Goal: Information Seeking & Learning: Learn about a topic

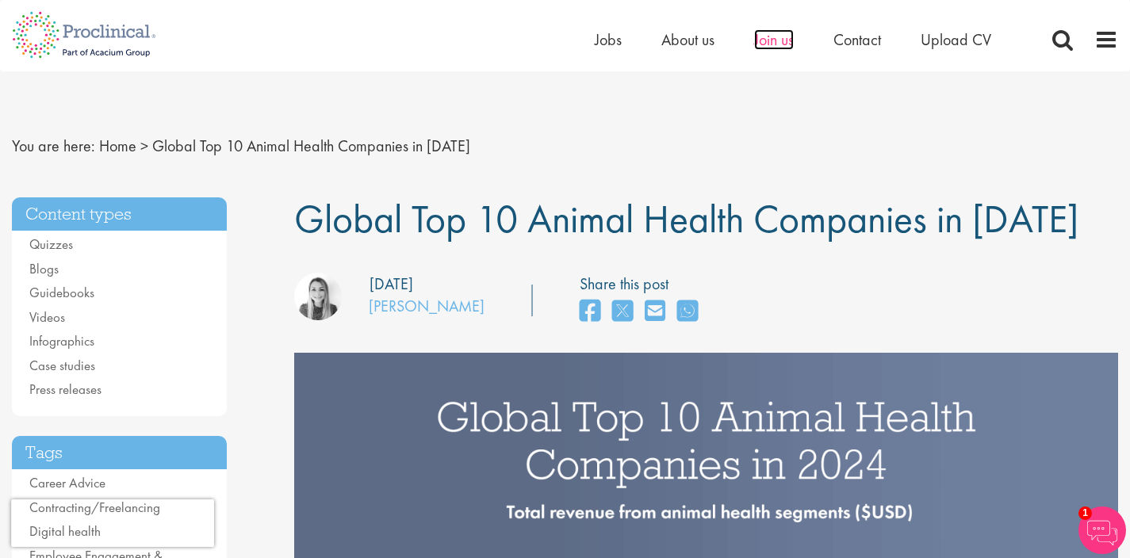
click at [775, 40] on span "Join us" at bounding box center [774, 39] width 40 height 21
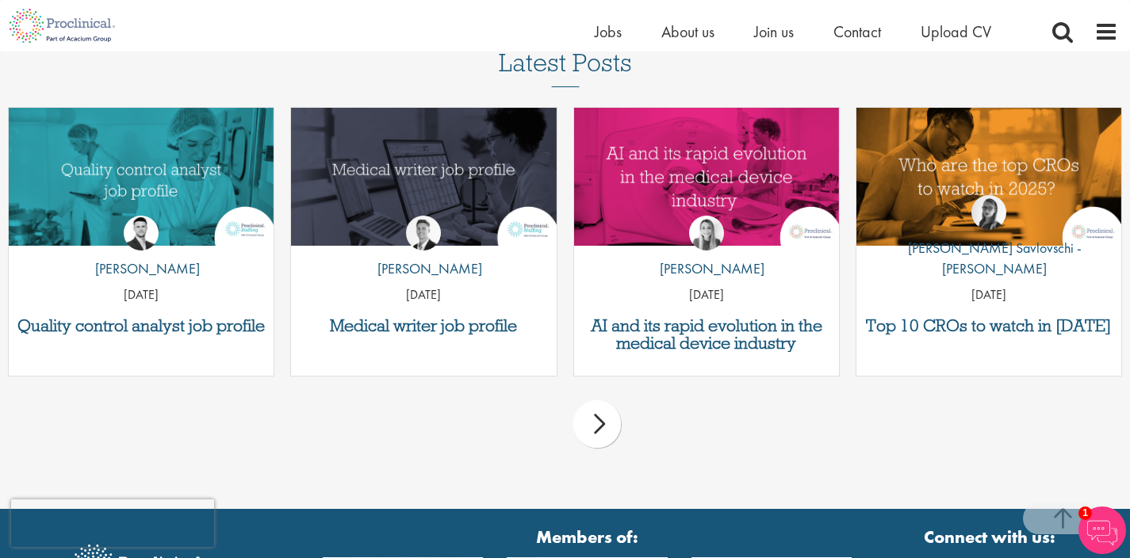
scroll to position [2376, 0]
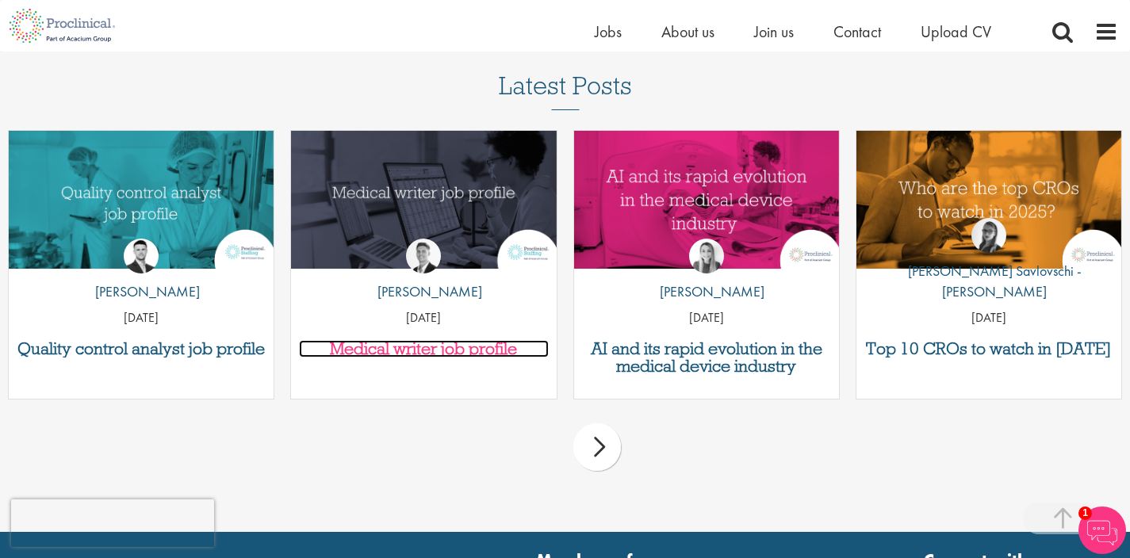
click at [455, 353] on h3 "Medical writer job profile" at bounding box center [423, 348] width 249 height 17
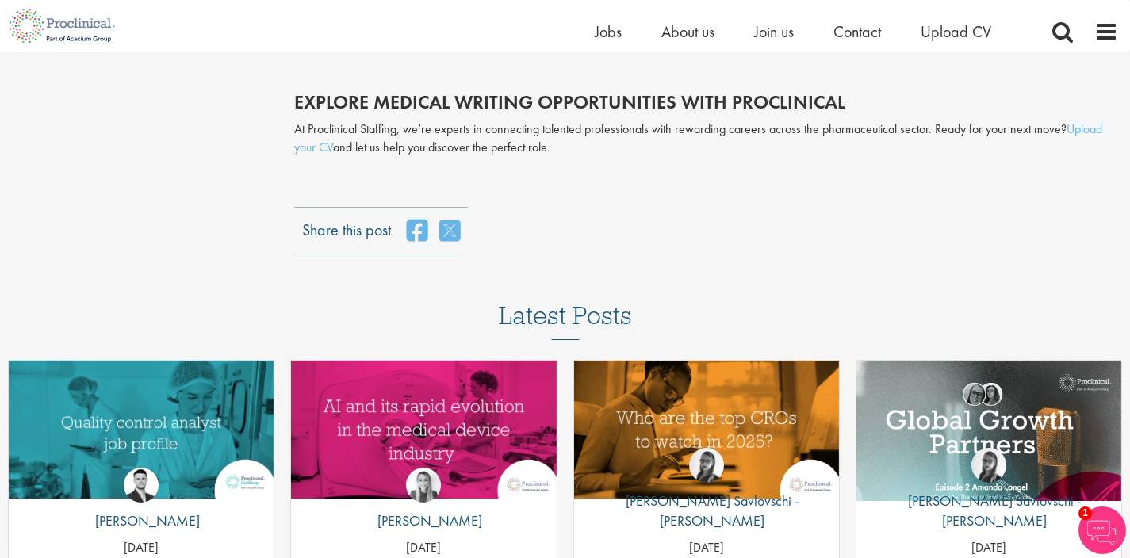
scroll to position [3307, 0]
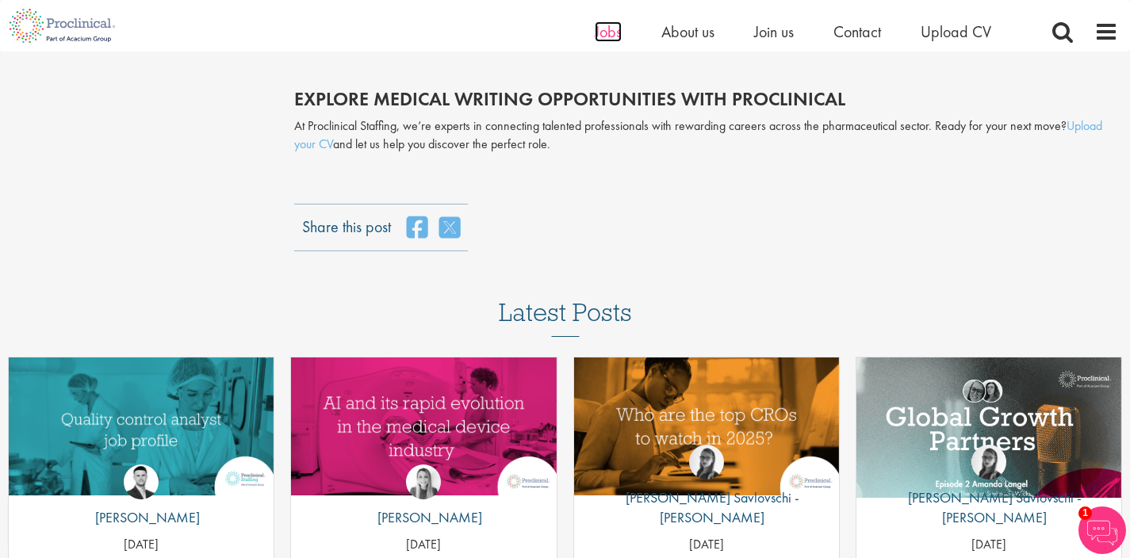
click at [611, 25] on span "Jobs" at bounding box center [608, 31] width 27 height 21
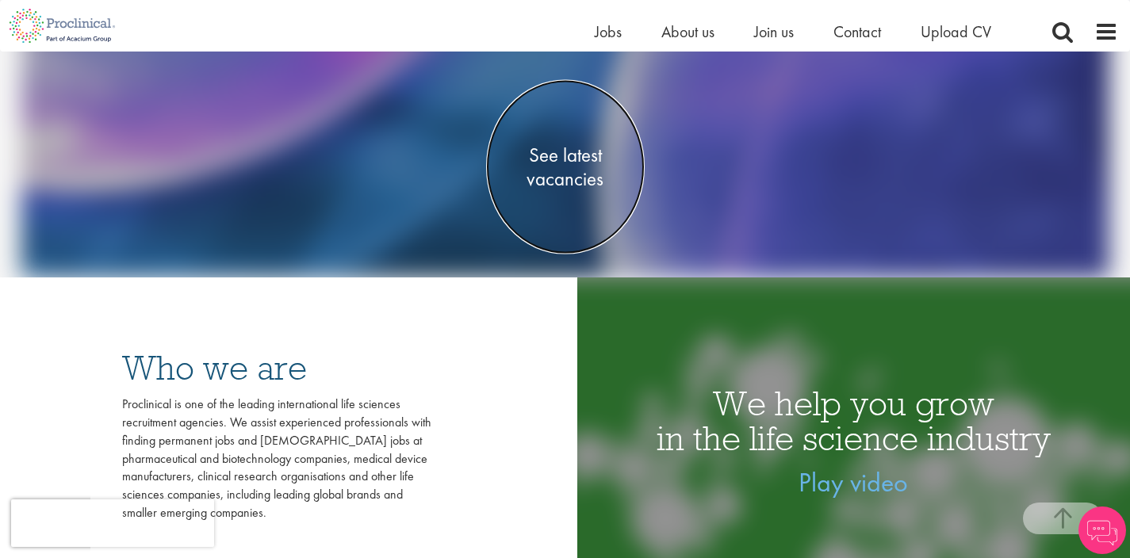
click at [565, 175] on span "See latest vacancies" at bounding box center [565, 168] width 159 height 48
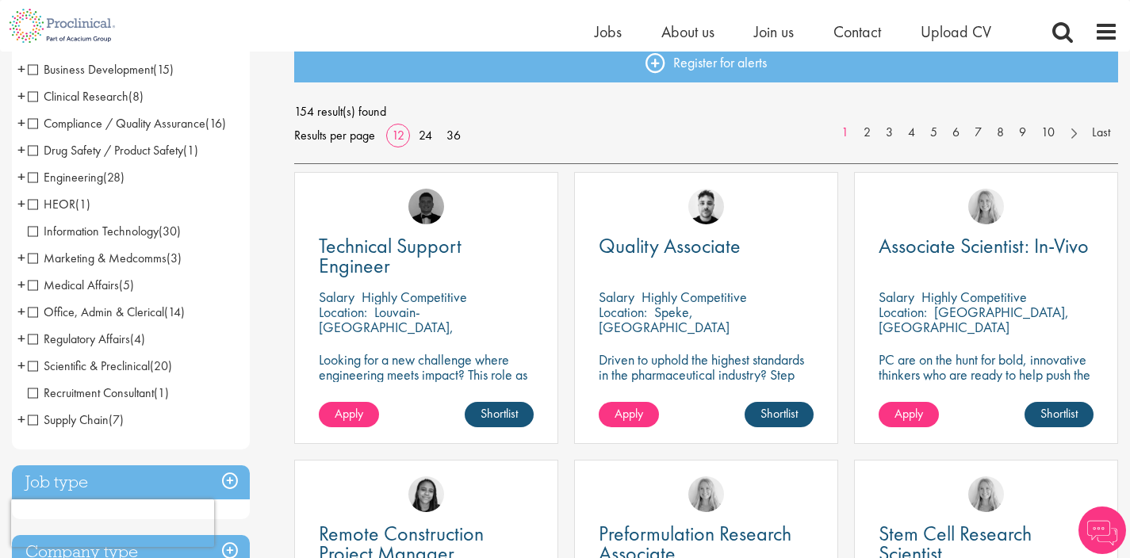
scroll to position [187, 0]
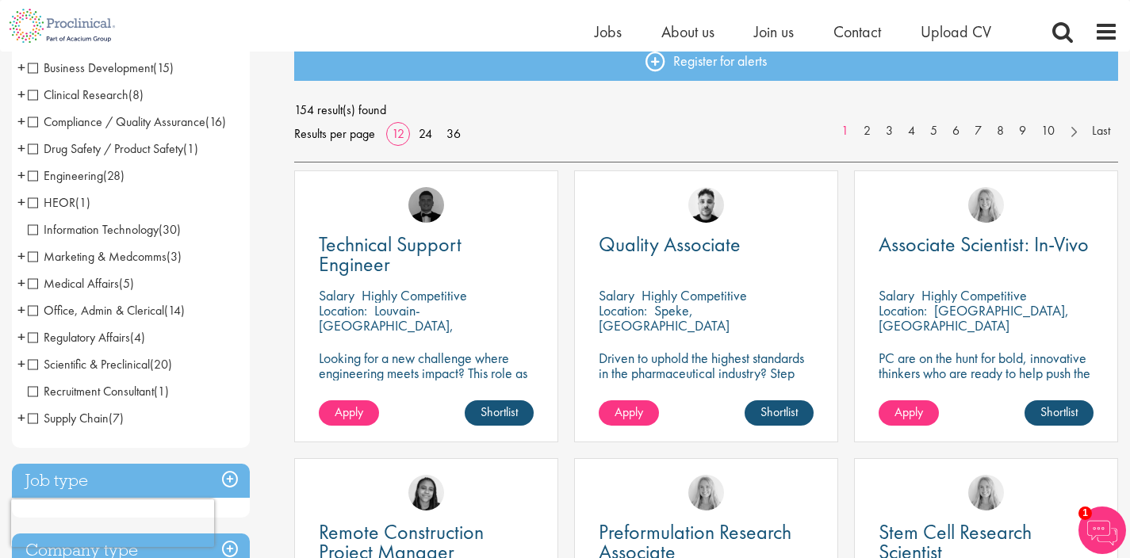
click at [99, 281] on span "Medical Affairs" at bounding box center [73, 283] width 91 height 17
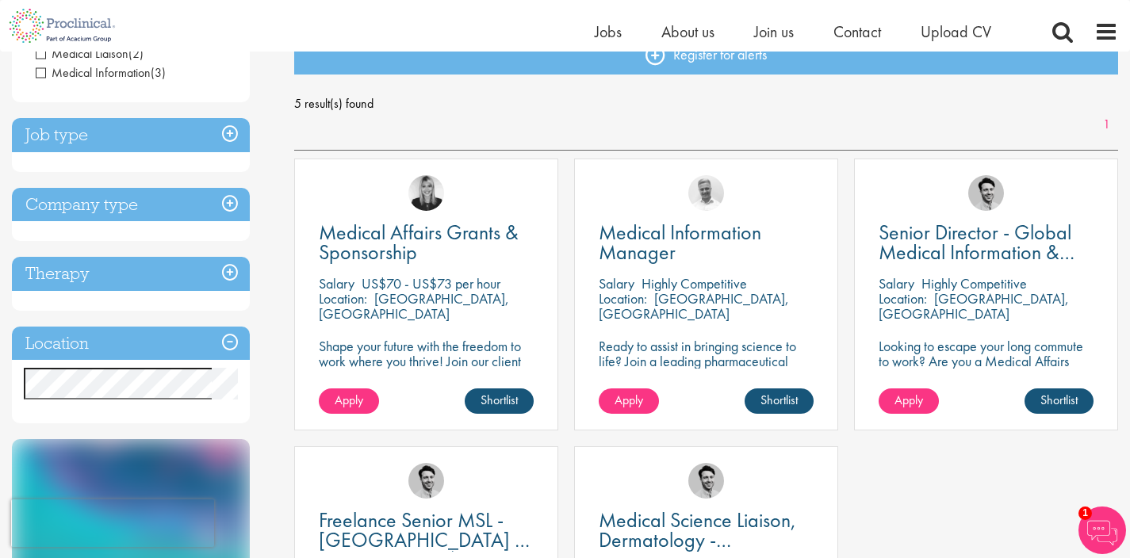
scroll to position [193, 0]
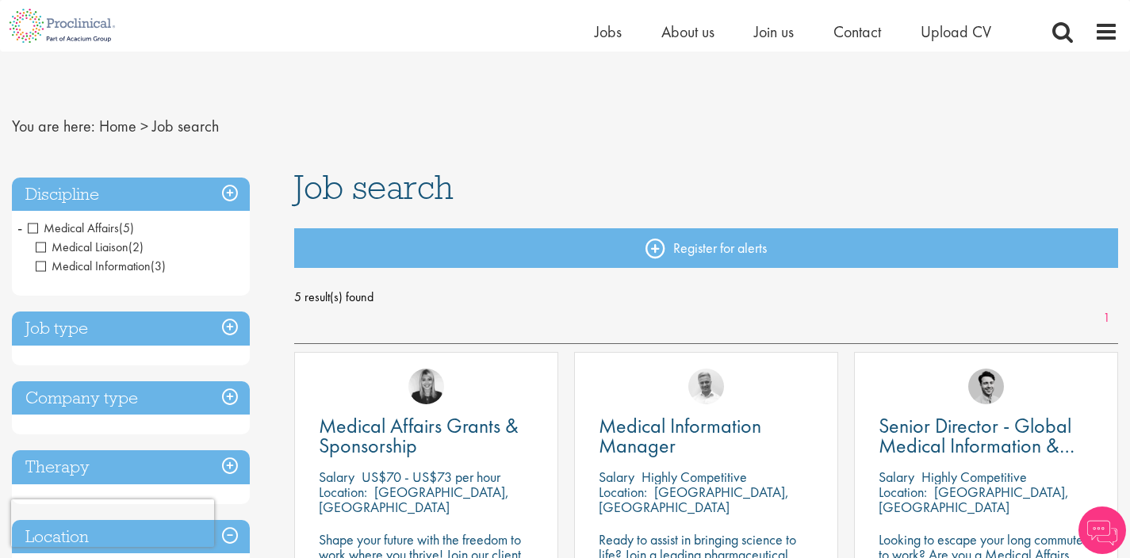
scroll to position [193, 0]
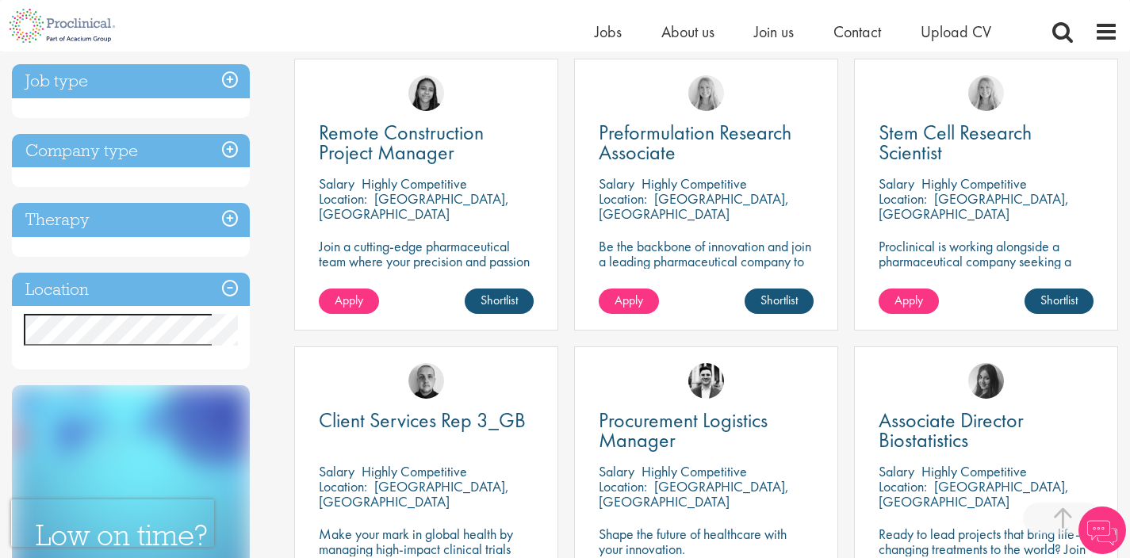
scroll to position [590, 0]
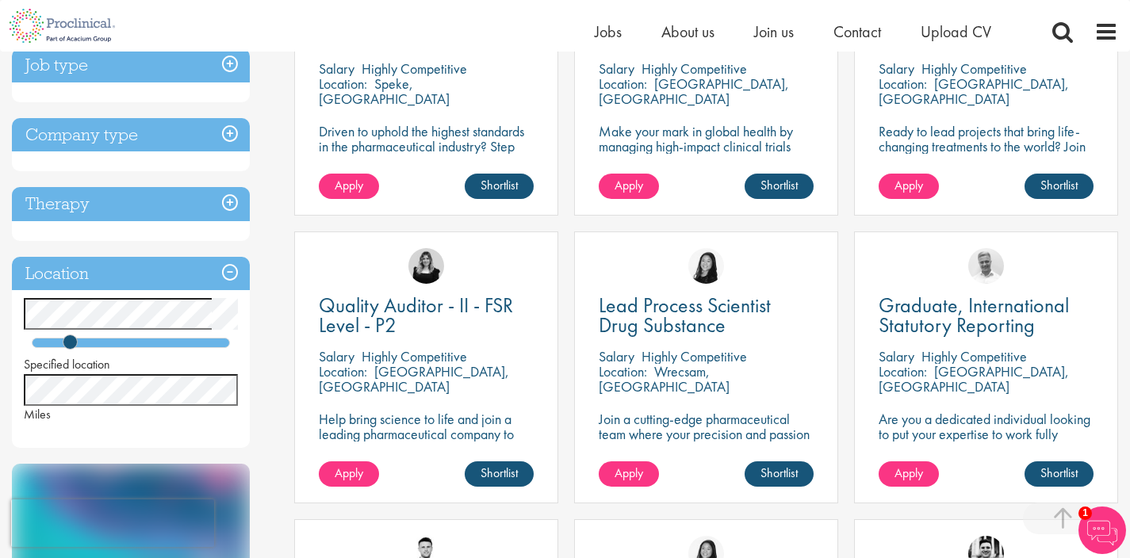
scroll to position [423, 0]
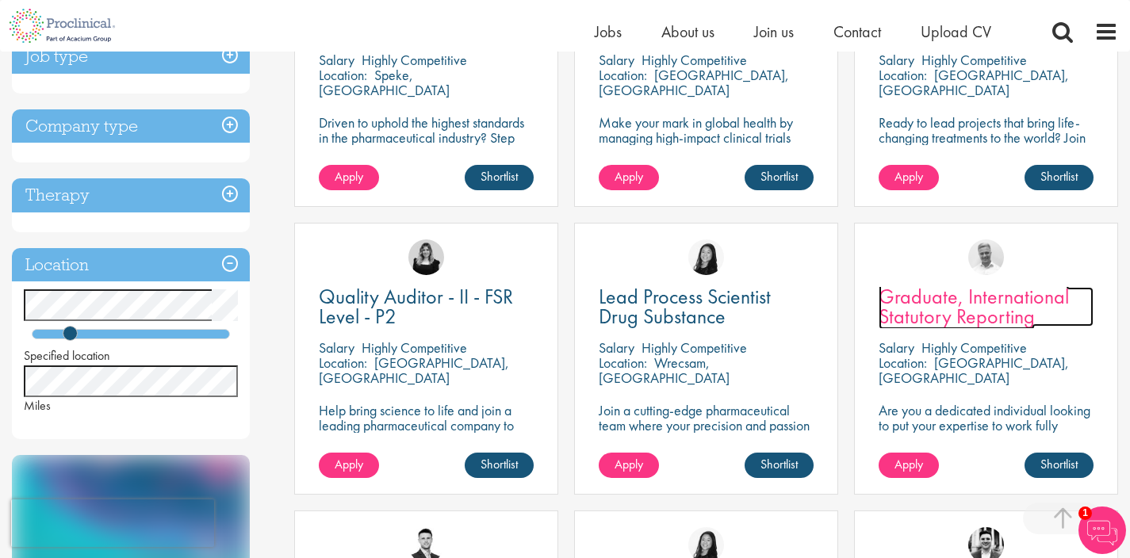
click at [960, 316] on span "Graduate, International Statutory Reporting" at bounding box center [974, 306] width 190 height 47
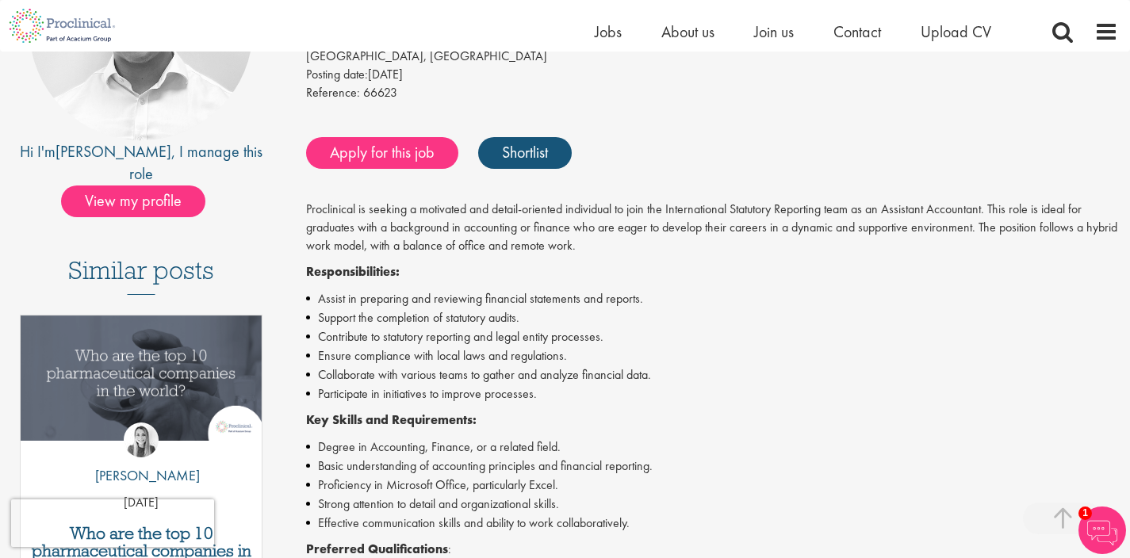
scroll to position [262, 0]
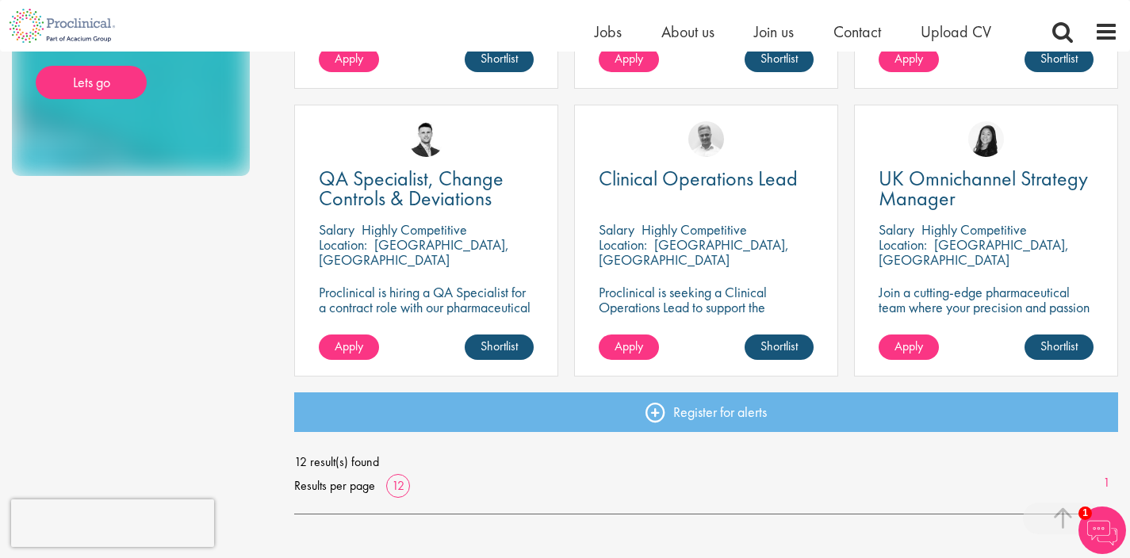
scroll to position [1113, 0]
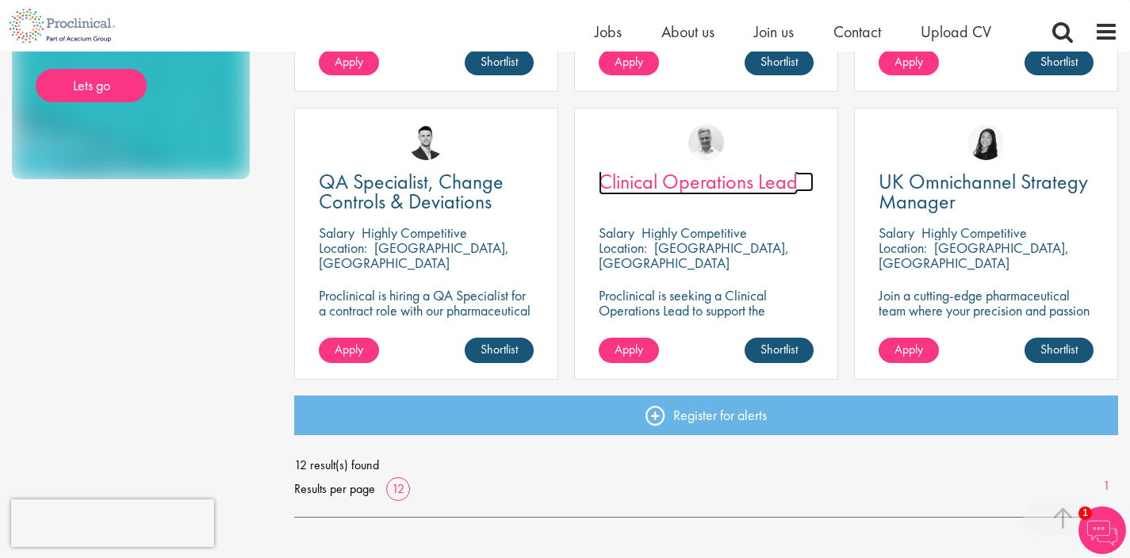
click at [699, 182] on span "Clinical Operations Lead" at bounding box center [698, 181] width 199 height 27
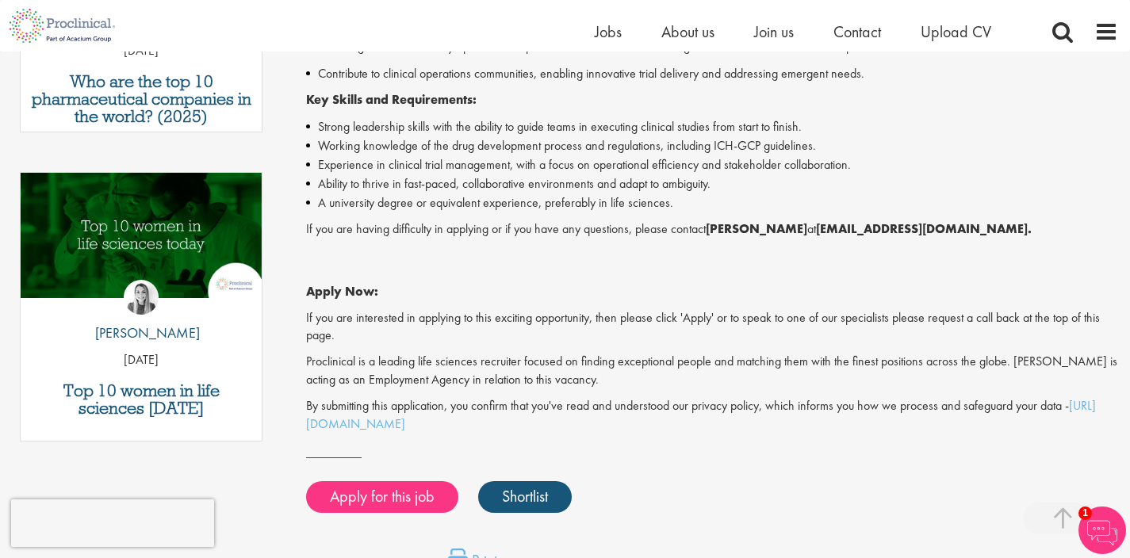
scroll to position [718, 0]
